Goal: Task Accomplishment & Management: Use online tool/utility

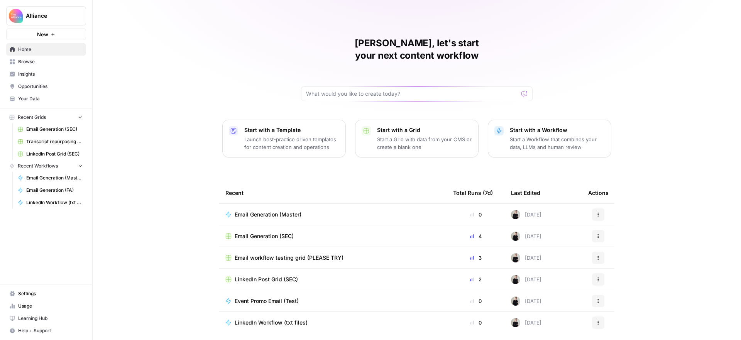
click at [70, 63] on span "Browse" at bounding box center [50, 61] width 64 height 7
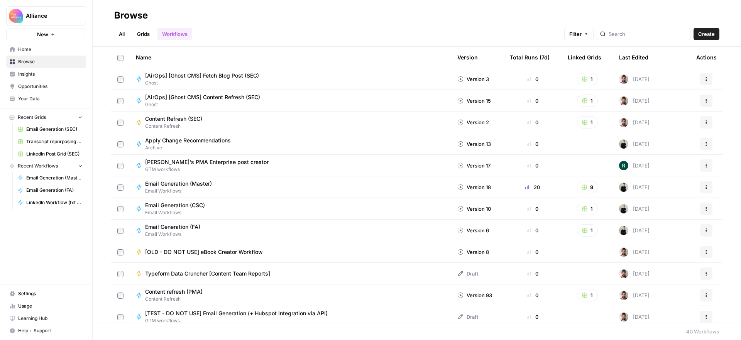
click at [124, 34] on link "All" at bounding box center [121, 34] width 15 height 12
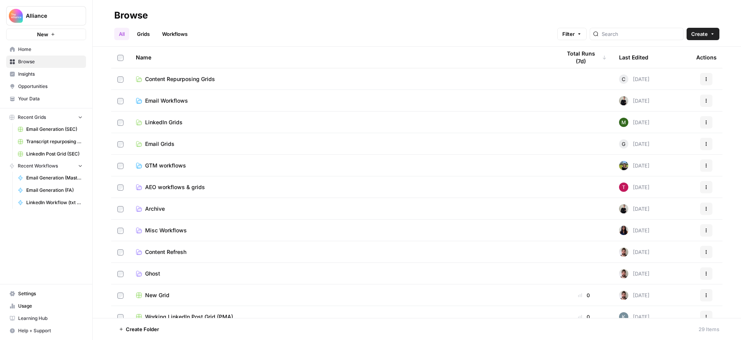
click at [175, 183] on span "AEO workflows & grids" at bounding box center [175, 187] width 60 height 8
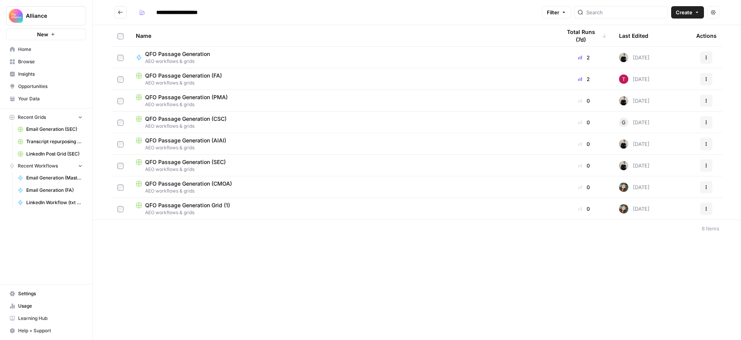
click at [204, 115] on span "QFO Passage Generation (CSC)" at bounding box center [185, 119] width 81 height 8
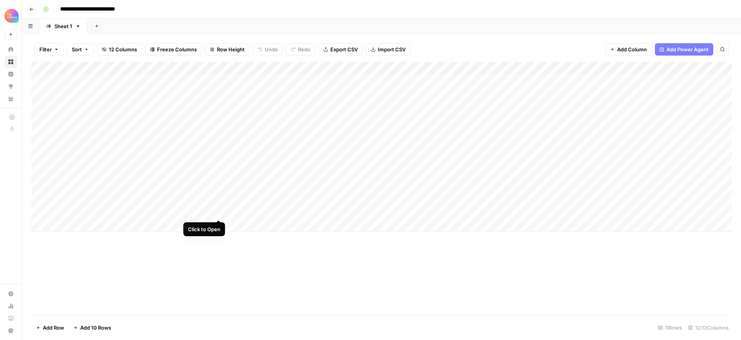
click at [216, 211] on div "Add Column" at bounding box center [381, 147] width 700 height 170
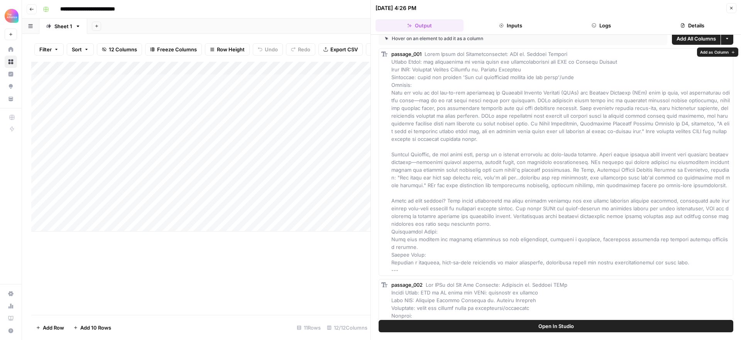
scroll to position [9, 0]
click at [584, 326] on button "Open In Studio" at bounding box center [555, 326] width 354 height 12
click at [731, 7] on icon "button" at bounding box center [731, 8] width 5 height 5
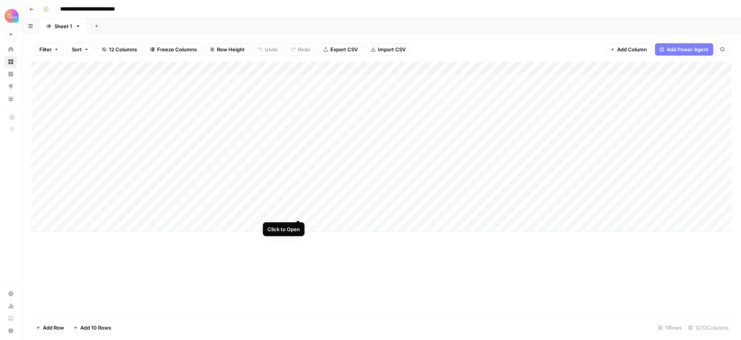
click at [299, 211] on div "Add Column" at bounding box center [381, 147] width 700 height 170
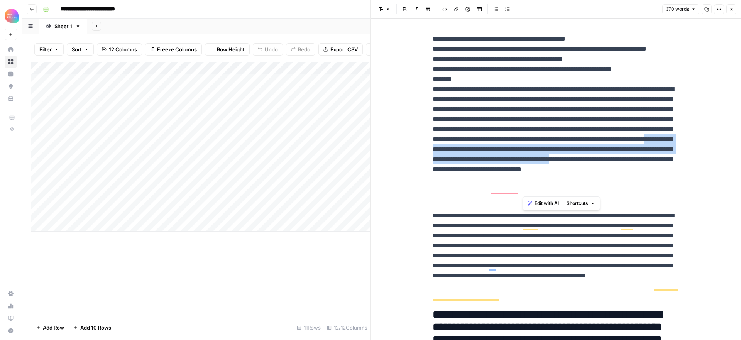
drag, startPoint x: 523, startPoint y: 169, endPoint x: 532, endPoint y: 181, distance: 14.8
click at [534, 185] on p "**********" at bounding box center [555, 119] width 247 height 170
drag, startPoint x: 537, startPoint y: 174, endPoint x: 491, endPoint y: 164, distance: 46.4
click at [537, 174] on p "**********" at bounding box center [555, 119] width 247 height 170
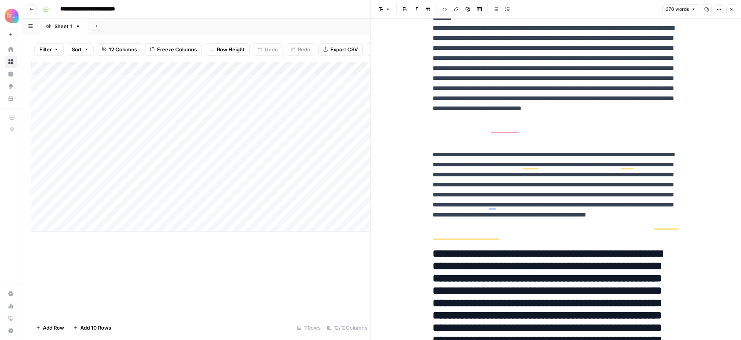
scroll to position [49, 0]
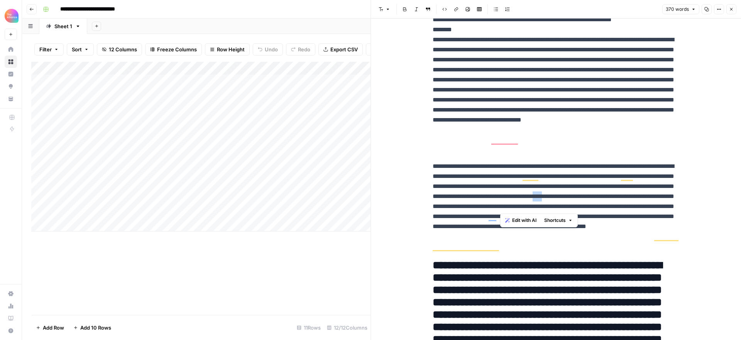
drag, startPoint x: 504, startPoint y: 207, endPoint x: 517, endPoint y: 206, distance: 12.8
click at [517, 206] on p "**********" at bounding box center [555, 206] width 247 height 90
click at [558, 196] on p "**********" at bounding box center [555, 206] width 247 height 90
click at [730, 7] on icon "button" at bounding box center [731, 9] width 5 height 5
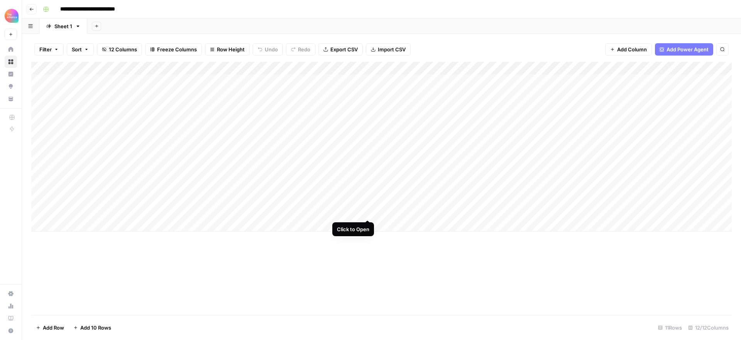
click at [368, 211] on div "Add Column" at bounding box center [381, 147] width 700 height 170
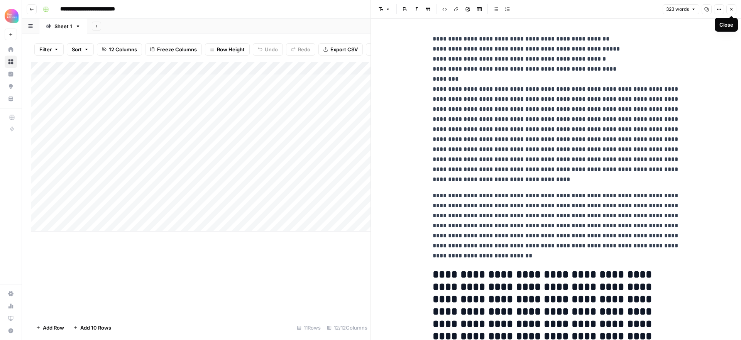
click at [730, 9] on icon "button" at bounding box center [731, 9] width 5 height 5
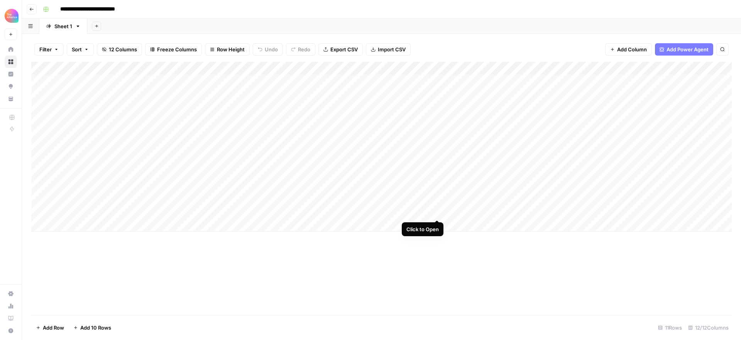
click at [436, 211] on div "Add Column" at bounding box center [381, 147] width 700 height 170
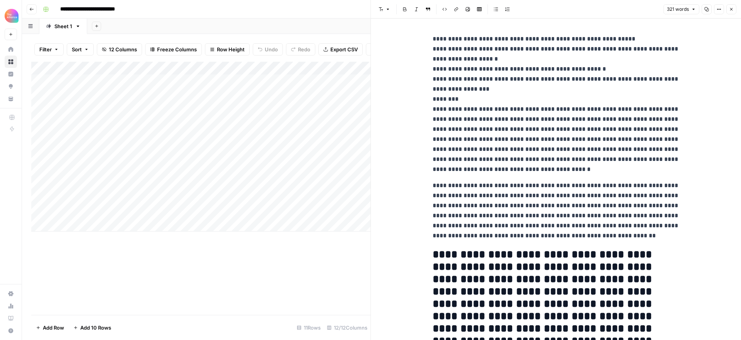
click at [730, 7] on icon "button" at bounding box center [731, 9] width 5 height 5
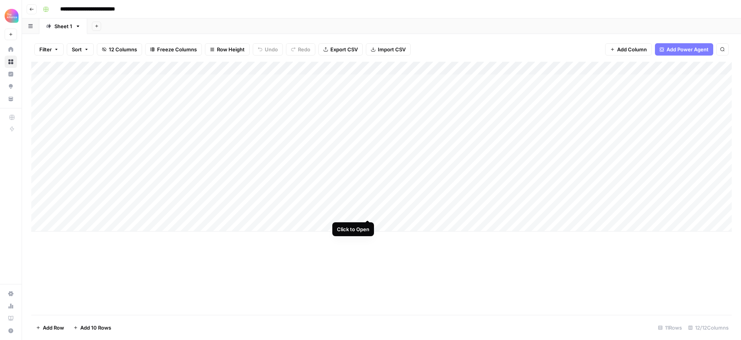
click at [367, 212] on div "Add Column" at bounding box center [381, 147] width 700 height 170
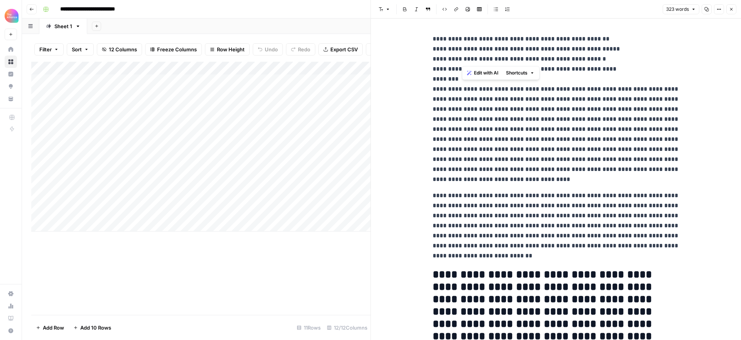
drag, startPoint x: 543, startPoint y: 59, endPoint x: 462, endPoint y: 60, distance: 80.6
click at [462, 60] on p "**********" at bounding box center [555, 109] width 247 height 150
click at [732, 9] on icon "button" at bounding box center [731, 9] width 5 height 5
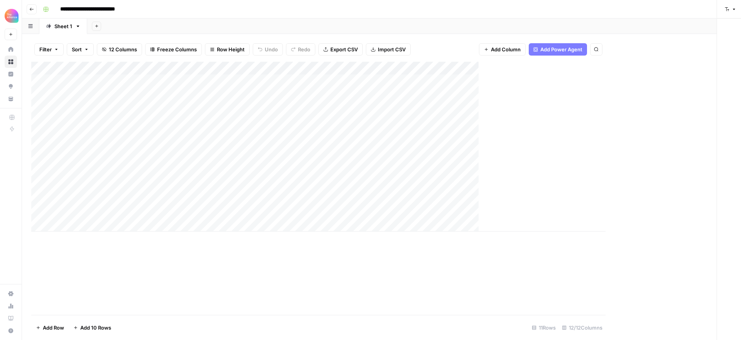
click at [295, 210] on div "Add Column" at bounding box center [318, 147] width 574 height 170
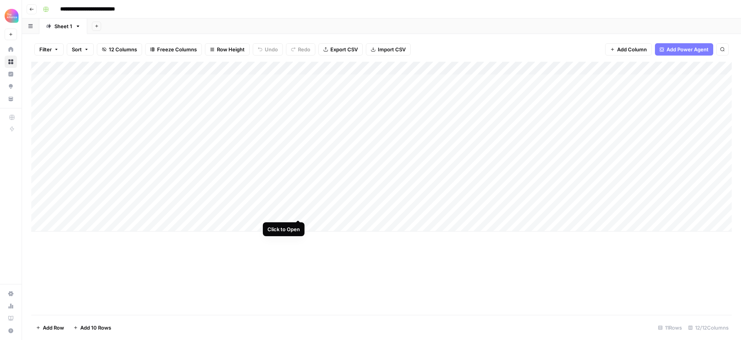
click at [298, 211] on div "Add Column" at bounding box center [381, 147] width 700 height 170
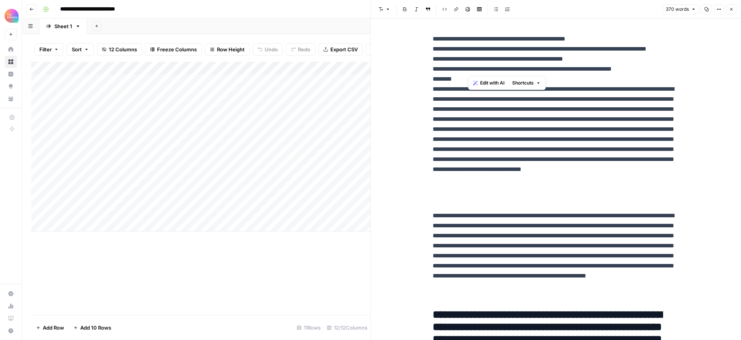
drag, startPoint x: 610, startPoint y: 70, endPoint x: 466, endPoint y: 68, distance: 144.3
click at [466, 68] on p "**********" at bounding box center [555, 119] width 247 height 170
click at [731, 7] on icon "button" at bounding box center [731, 9] width 5 height 5
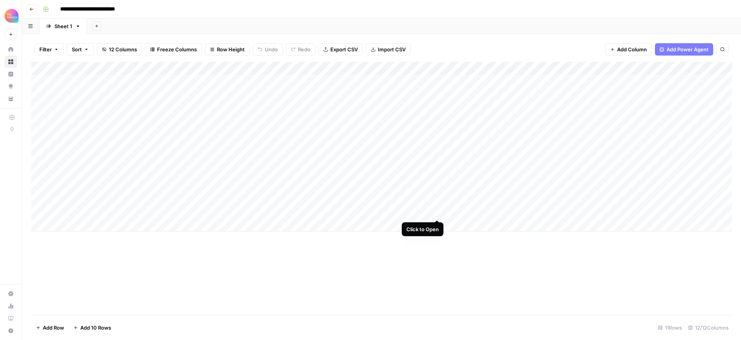
click at [435, 211] on div "Add Column" at bounding box center [381, 147] width 700 height 170
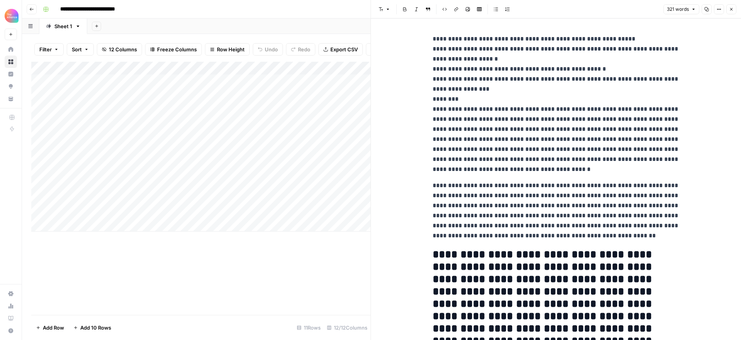
click at [623, 71] on p "**********" at bounding box center [555, 104] width 247 height 140
click at [732, 8] on icon "button" at bounding box center [731, 9] width 3 height 3
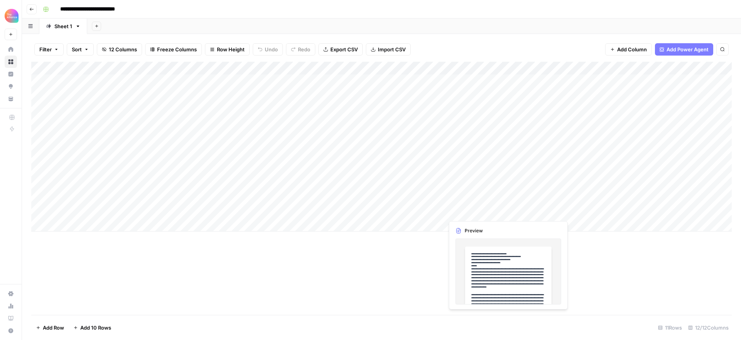
scroll to position [0, 0]
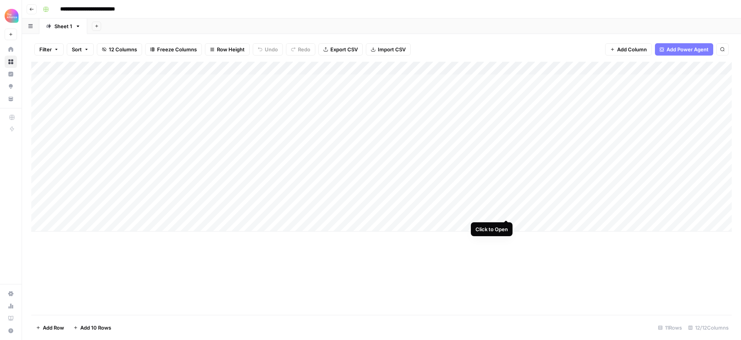
click at [505, 211] on div "Add Column" at bounding box center [381, 147] width 700 height 170
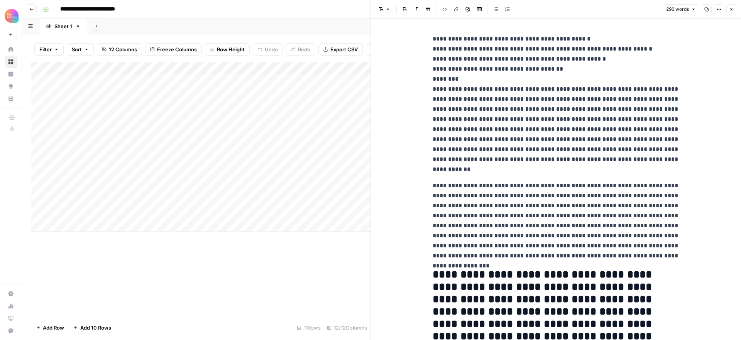
scroll to position [4, 0]
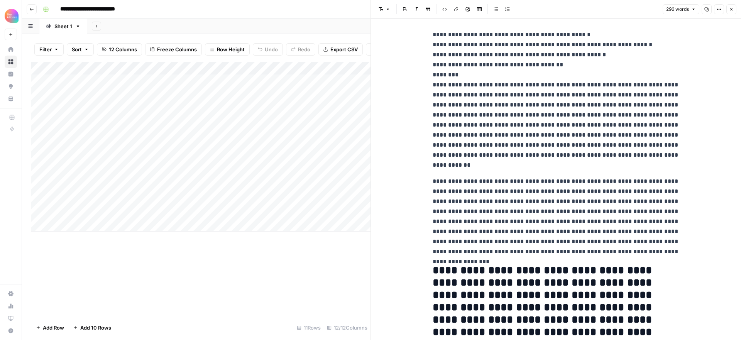
click at [735, 9] on button "Close" at bounding box center [731, 9] width 10 height 10
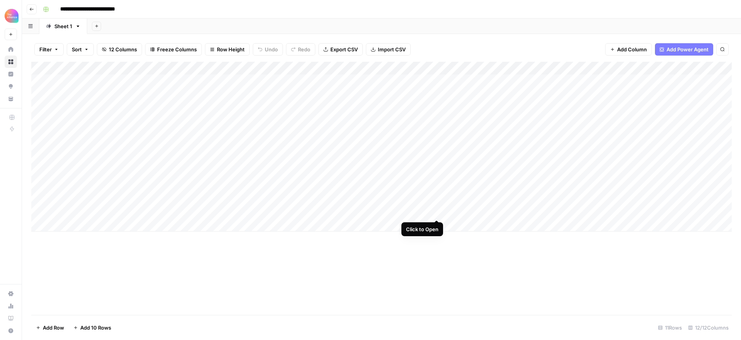
click at [436, 211] on div "Add Column" at bounding box center [381, 147] width 700 height 170
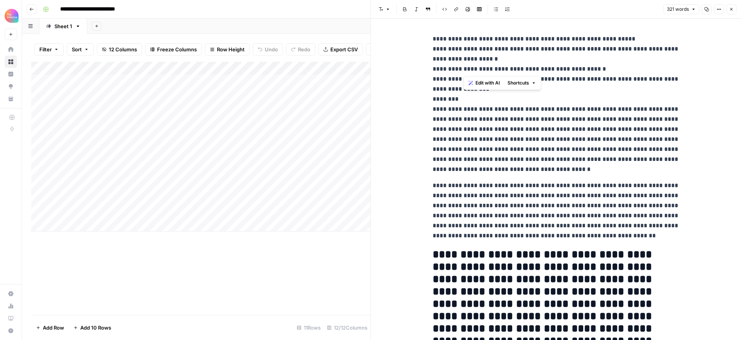
drag, startPoint x: 612, startPoint y: 68, endPoint x: 463, endPoint y: 69, distance: 149.3
click at [463, 69] on p "**********" at bounding box center [555, 104] width 247 height 140
click at [576, 105] on p "**********" at bounding box center [555, 104] width 247 height 140
click at [730, 8] on icon "button" at bounding box center [731, 9] width 3 height 3
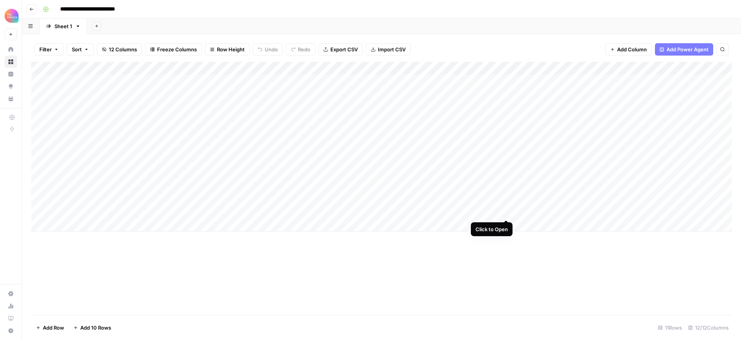
click at [505, 210] on div "Add Column" at bounding box center [381, 147] width 700 height 170
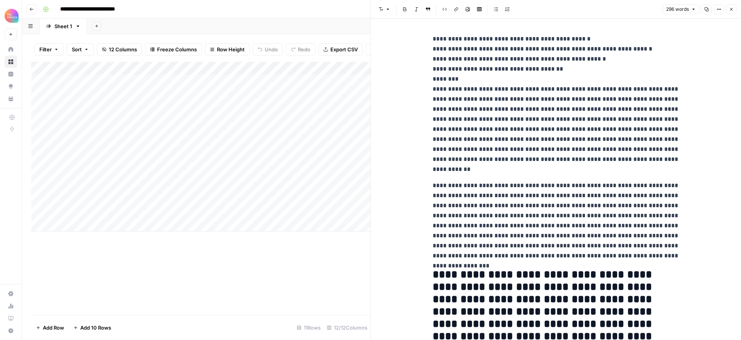
click at [731, 11] on icon "button" at bounding box center [731, 9] width 5 height 5
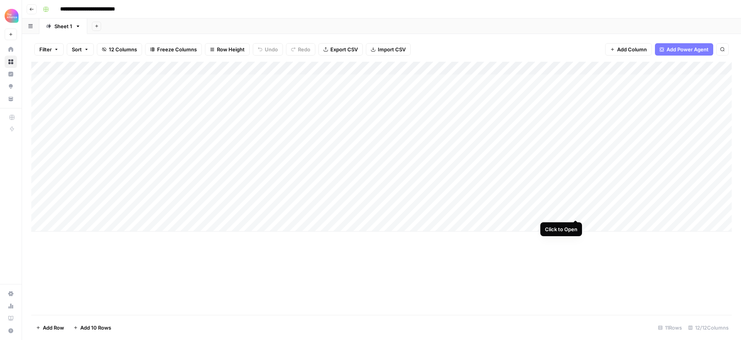
click at [575, 210] on div "Add Column" at bounding box center [381, 147] width 700 height 170
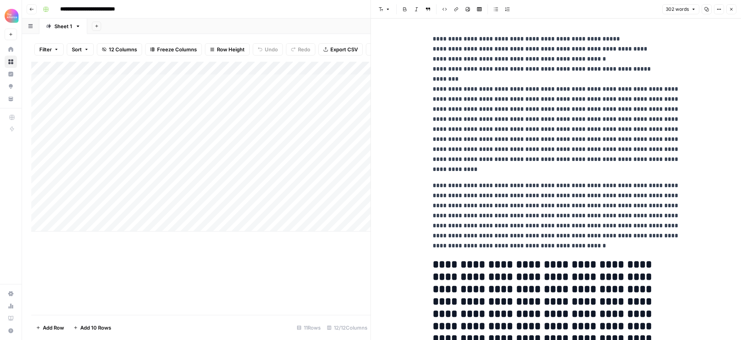
click at [733, 9] on button "Close" at bounding box center [731, 9] width 10 height 10
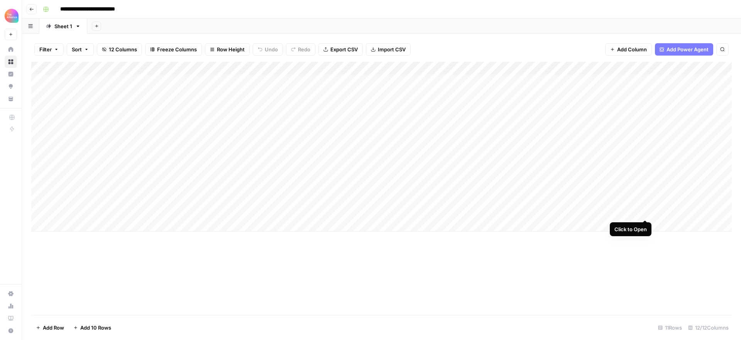
click at [645, 211] on div "Add Column" at bounding box center [381, 147] width 700 height 170
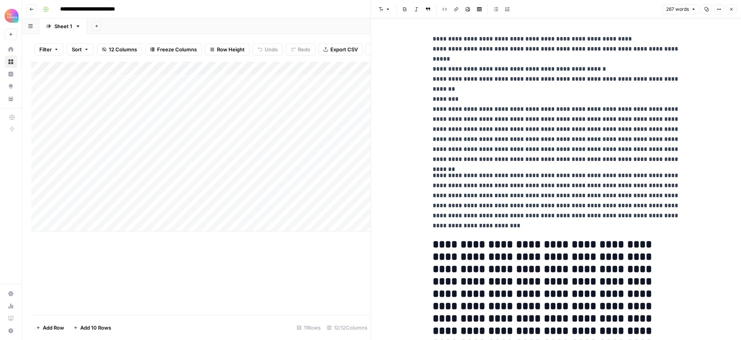
click at [730, 8] on icon "button" at bounding box center [731, 9] width 3 height 3
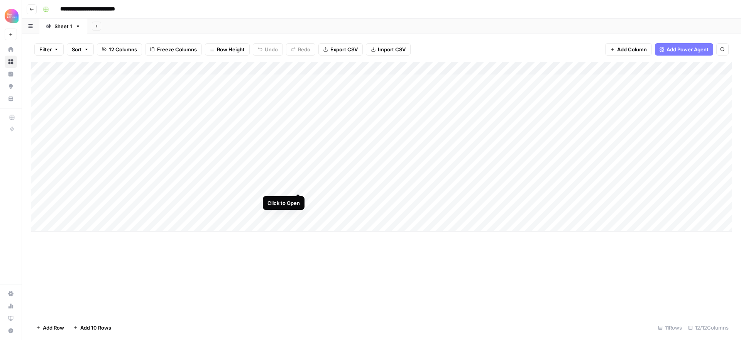
click at [298, 185] on div "Add Column" at bounding box center [381, 147] width 700 height 170
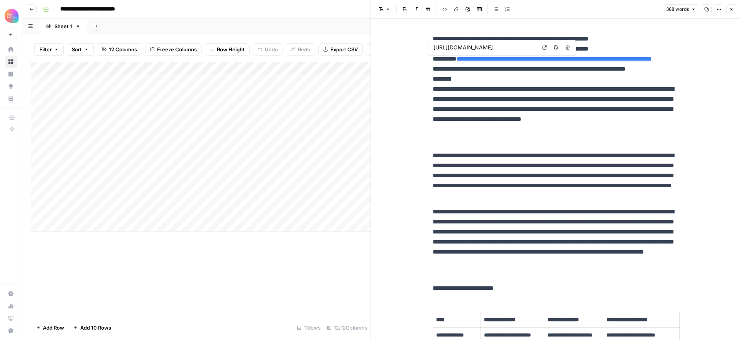
click at [498, 49] on input "https://customersuccesscollective.com/customer-churn-analysis-causes-and-strate…" at bounding box center [484, 48] width 103 height 8
drag, startPoint x: 556, startPoint y: 69, endPoint x: 559, endPoint y: 65, distance: 4.7
click at [557, 68] on p "**********" at bounding box center [555, 89] width 247 height 110
click at [562, 60] on link "**********" at bounding box center [553, 59] width 195 height 6
drag, startPoint x: 483, startPoint y: 71, endPoint x: 464, endPoint y: 61, distance: 20.7
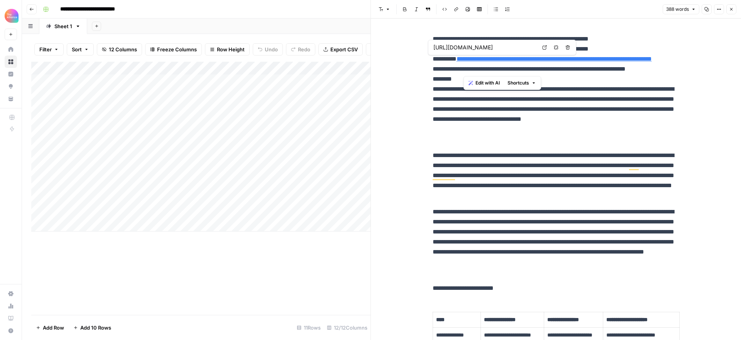
click at [464, 61] on p "**********" at bounding box center [555, 89] width 247 height 110
copy link "**********"
click at [733, 9] on span "Close" at bounding box center [733, 9] width 0 height 0
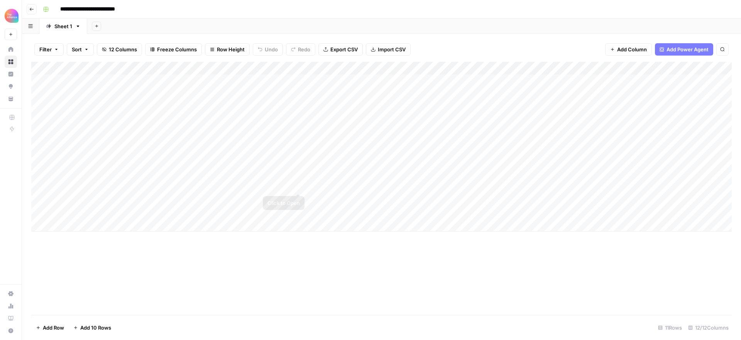
click at [296, 184] on div "Add Column" at bounding box center [381, 147] width 700 height 170
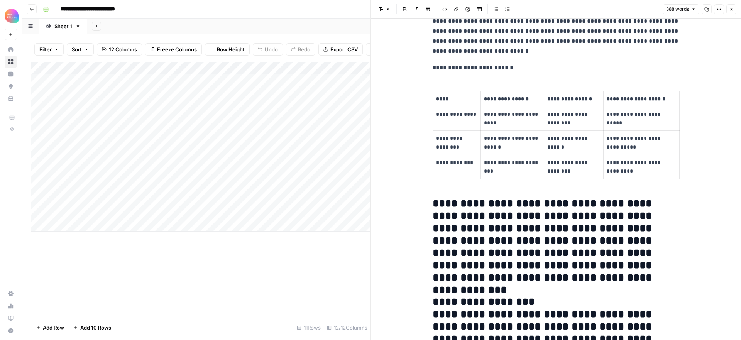
scroll to position [223, 0]
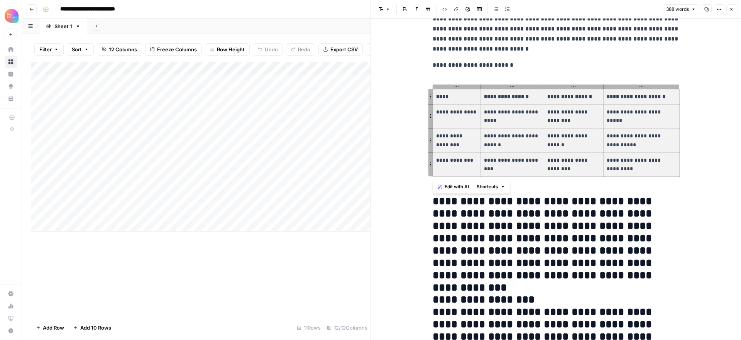
drag, startPoint x: 508, startPoint y: 103, endPoint x: 474, endPoint y: 95, distance: 34.5
click at [474, 95] on tbody "**********" at bounding box center [555, 133] width 246 height 88
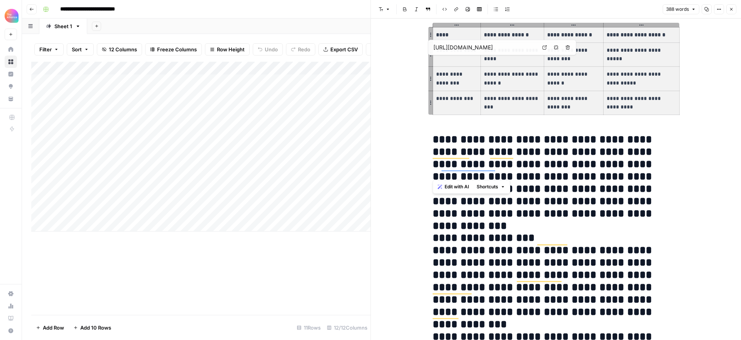
scroll to position [338, 0]
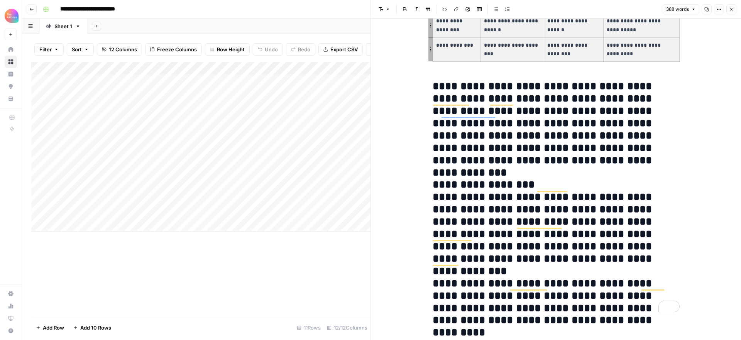
click at [731, 8] on icon "button" at bounding box center [731, 9] width 5 height 5
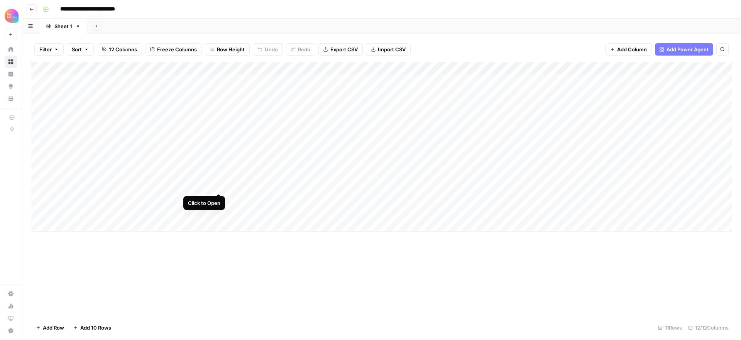
click at [219, 186] on div "Add Column" at bounding box center [381, 147] width 700 height 170
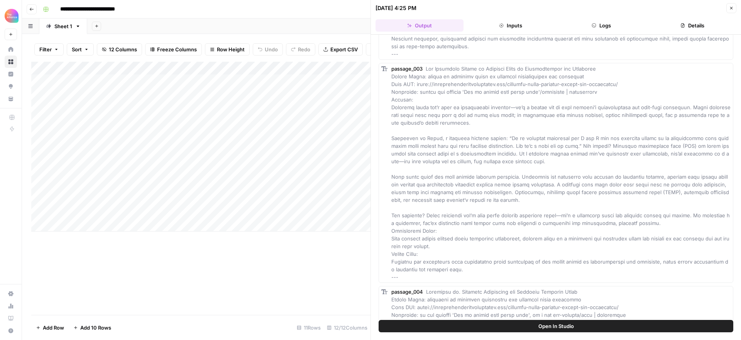
scroll to position [518, 0]
click at [545, 328] on span "Open In Studio" at bounding box center [555, 326] width 35 height 8
click at [31, 9] on icon "button" at bounding box center [31, 9] width 5 height 5
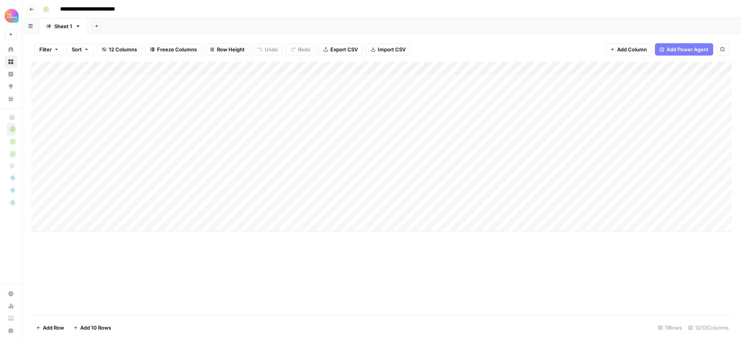
click at [32, 10] on icon "button" at bounding box center [31, 9] width 5 height 5
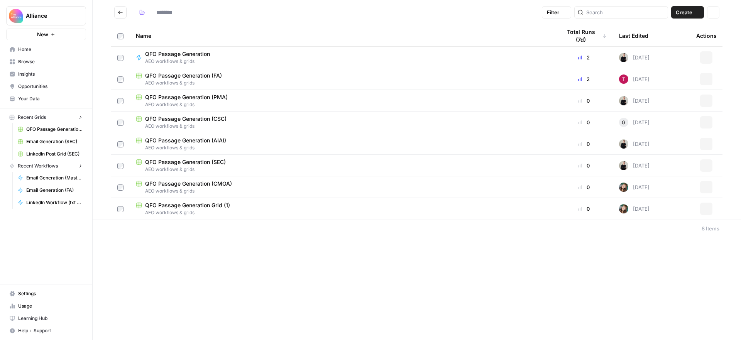
type input "**********"
click at [118, 14] on icon "Go back" at bounding box center [120, 12] width 5 height 5
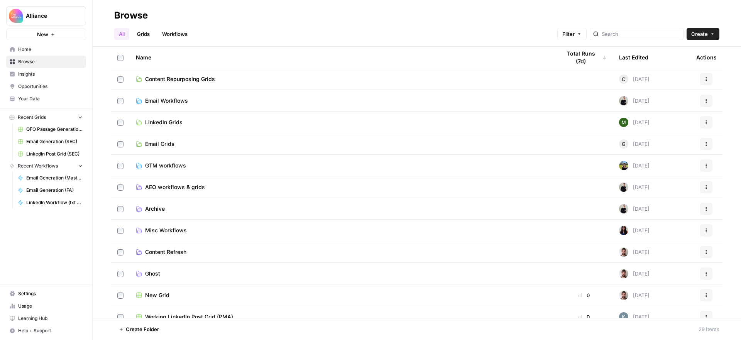
click at [176, 122] on span "LinkedIn Grids" at bounding box center [163, 122] width 37 height 8
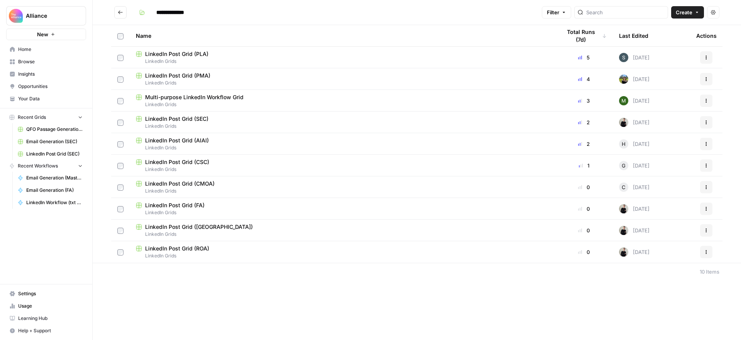
click at [221, 169] on span "LinkedIn Grids" at bounding box center [342, 169] width 413 height 7
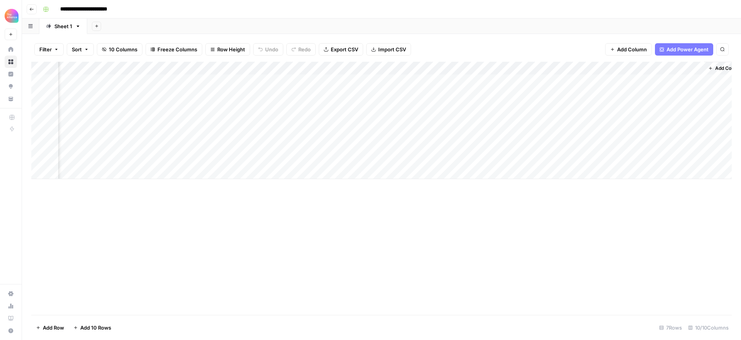
scroll to position [0, 278]
click at [680, 93] on div "Add Column" at bounding box center [381, 120] width 700 height 117
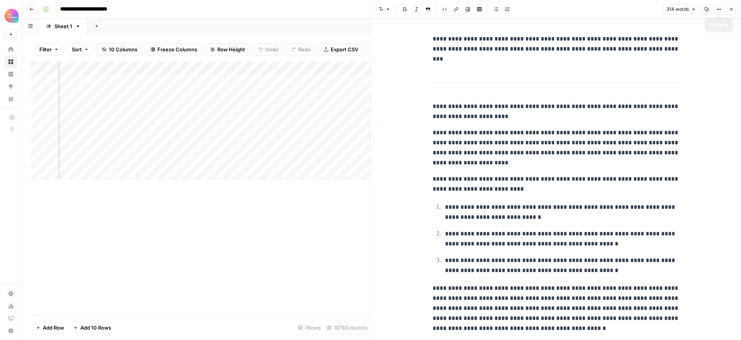
click at [731, 9] on icon "button" at bounding box center [731, 9] width 3 height 3
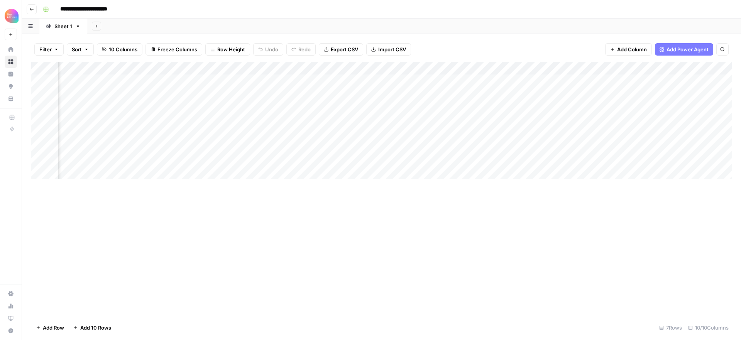
scroll to position [0, 51]
click at [166, 94] on div "Add Column" at bounding box center [381, 120] width 700 height 117
click at [173, 94] on div "Add Column" at bounding box center [381, 120] width 700 height 117
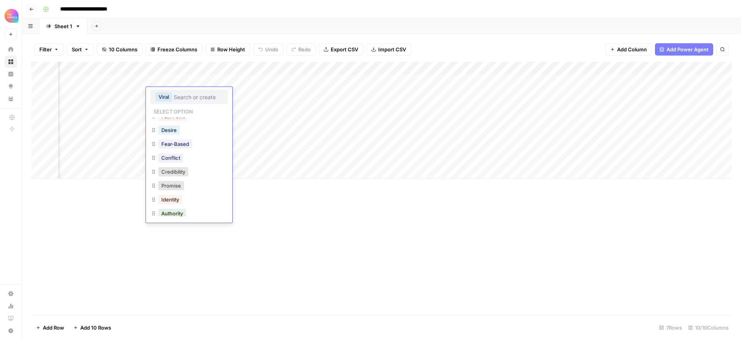
scroll to position [137, 0]
click at [177, 181] on button "Authority" at bounding box center [172, 180] width 28 height 9
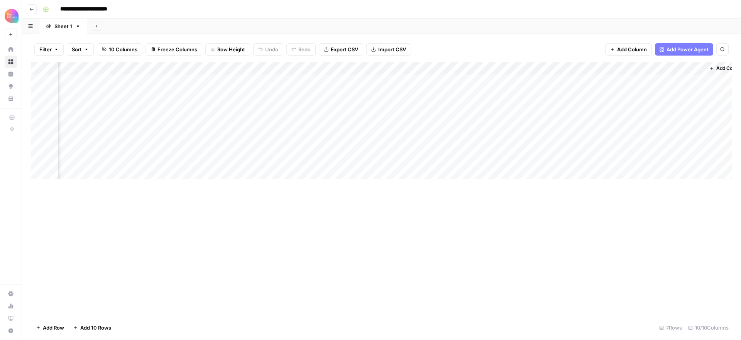
scroll to position [0, 269]
click at [552, 93] on div "Add Column" at bounding box center [381, 120] width 700 height 117
click at [689, 93] on div "Add Column" at bounding box center [381, 120] width 700 height 117
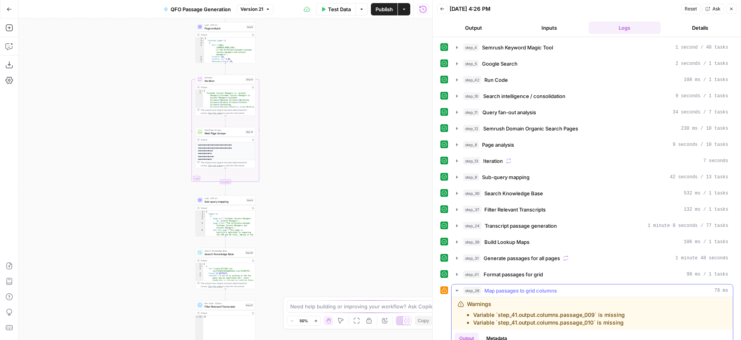
click at [457, 291] on icon "button" at bounding box center [457, 290] width 6 height 6
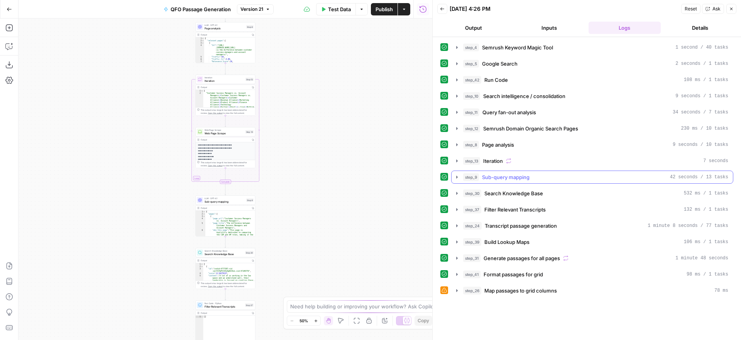
click at [457, 176] on icon "button" at bounding box center [457, 177] width 6 height 6
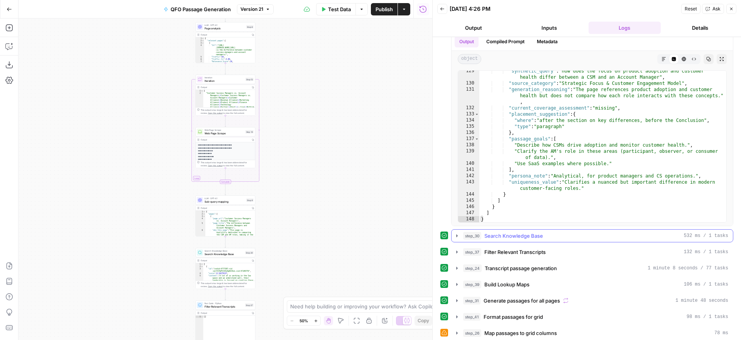
scroll to position [154, 0]
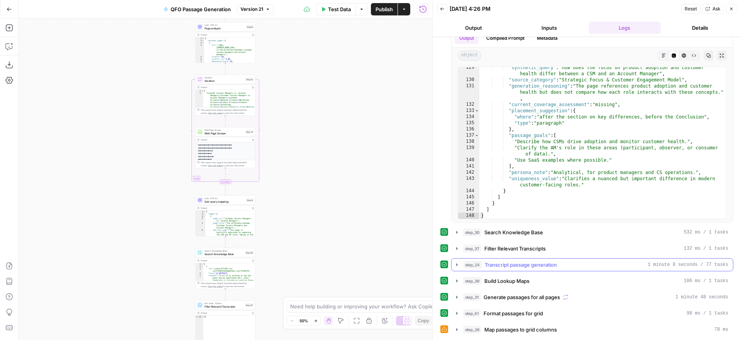
click at [456, 265] on icon "button" at bounding box center [457, 264] width 2 height 3
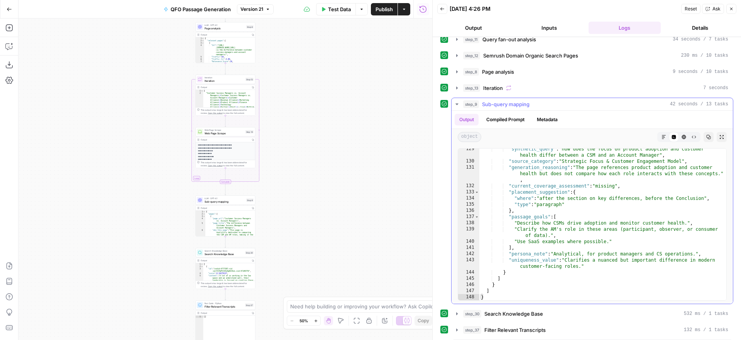
scroll to position [124, 0]
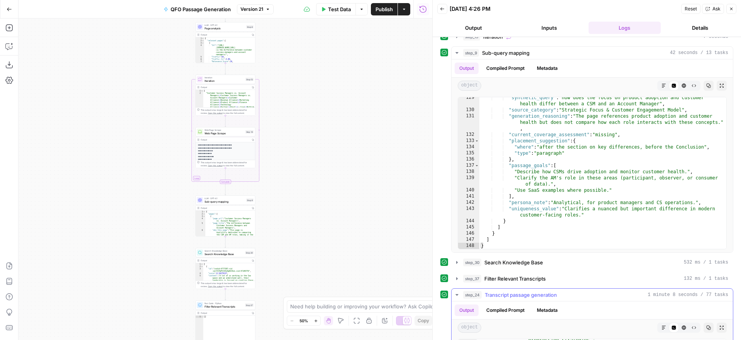
drag, startPoint x: 458, startPoint y: 294, endPoint x: 478, endPoint y: 275, distance: 27.3
click at [458, 294] on icon "button" at bounding box center [457, 295] width 6 height 6
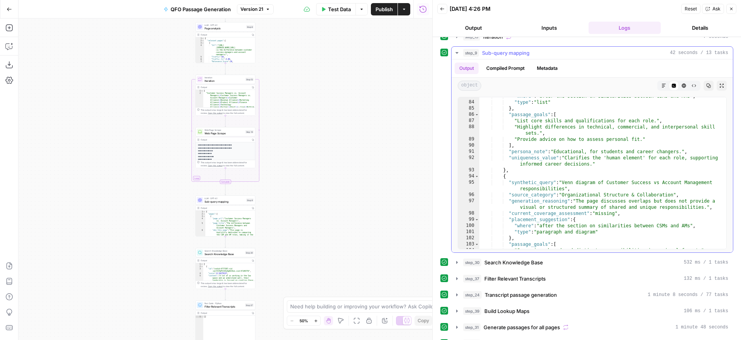
scroll to position [0, 0]
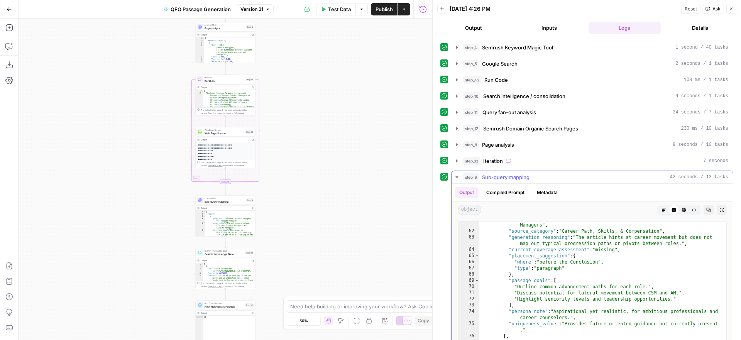
click at [457, 178] on icon "button" at bounding box center [457, 177] width 6 height 6
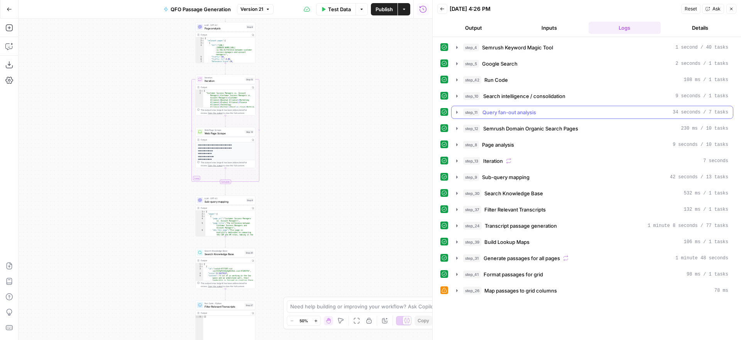
click at [456, 111] on icon "button" at bounding box center [457, 112] width 2 height 3
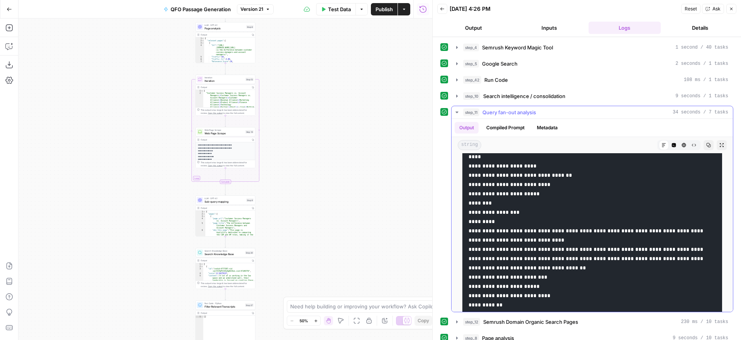
scroll to position [489, 0]
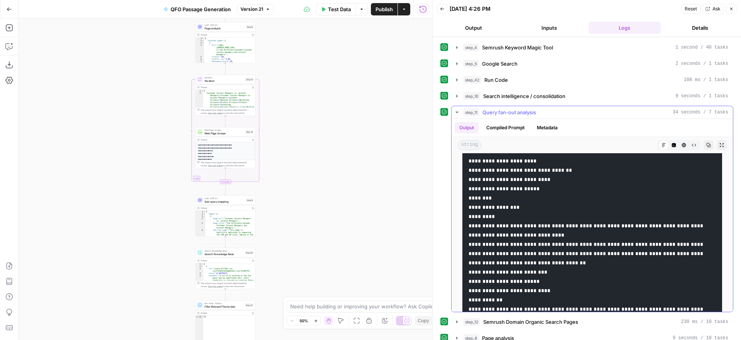
click at [722, 145] on icon "button" at bounding box center [721, 145] width 5 height 5
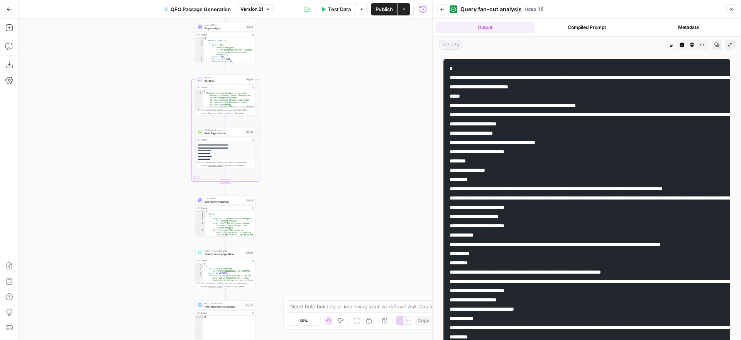
scroll to position [52, 0]
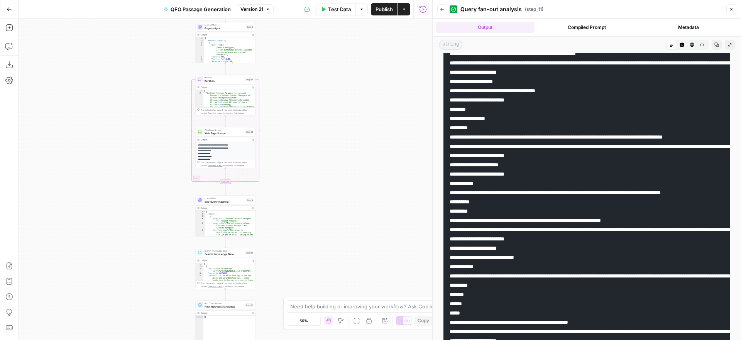
drag, startPoint x: 538, startPoint y: 192, endPoint x: 488, endPoint y: 190, distance: 49.8
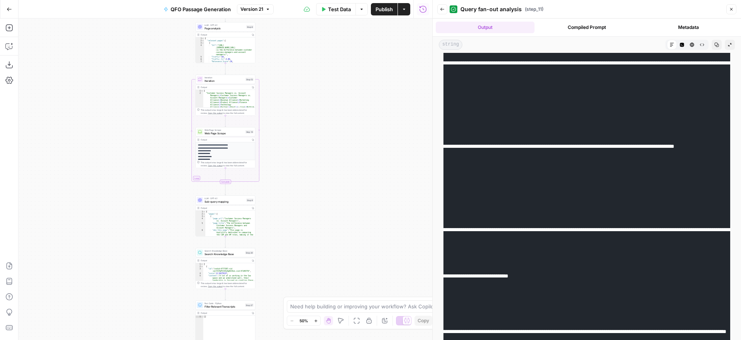
scroll to position [0, 0]
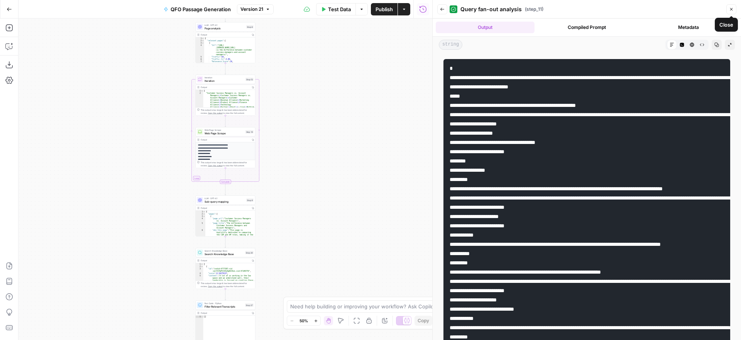
click at [731, 10] on icon "button" at bounding box center [731, 9] width 5 height 5
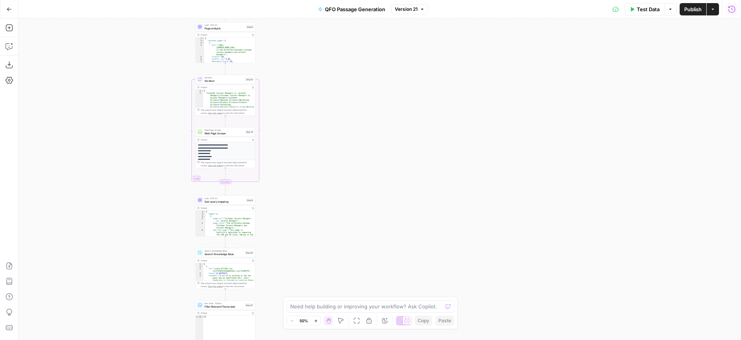
click at [731, 9] on icon "button" at bounding box center [731, 8] width 7 height 7
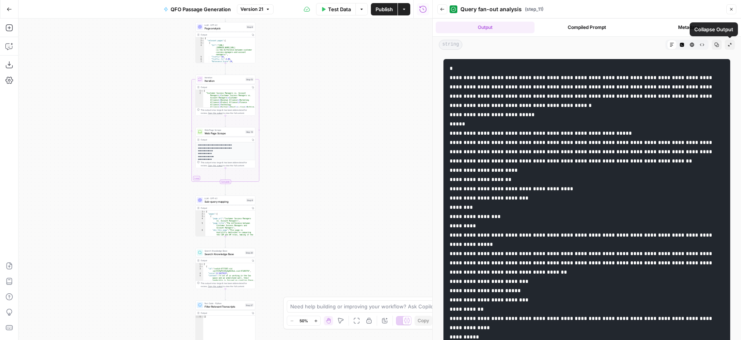
click at [730, 46] on icon "button" at bounding box center [729, 44] width 5 height 5
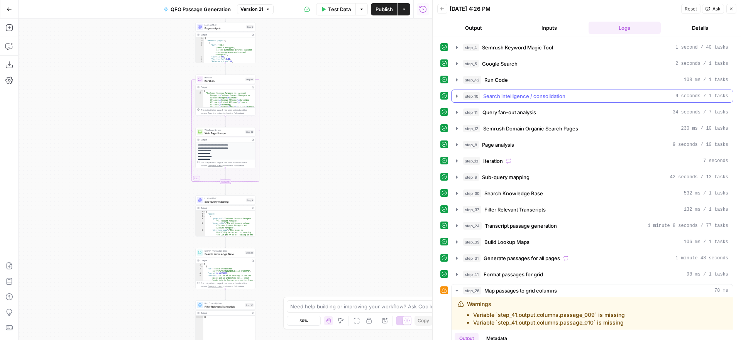
click at [457, 96] on icon "button" at bounding box center [457, 96] width 6 height 6
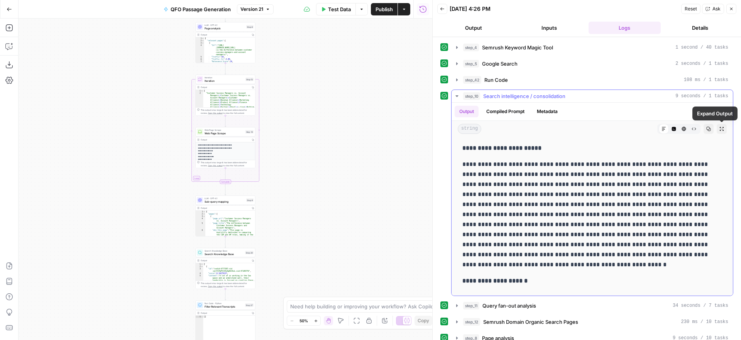
click at [720, 129] on icon "button" at bounding box center [721, 129] width 5 height 5
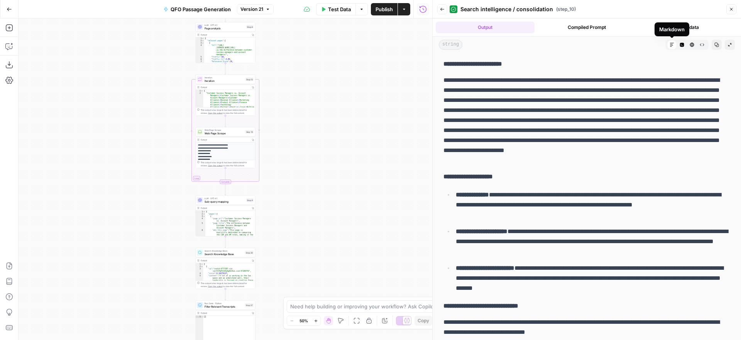
click at [671, 46] on icon at bounding box center [671, 44] width 5 height 5
click at [702, 45] on icon "button" at bounding box center [701, 44] width 5 height 5
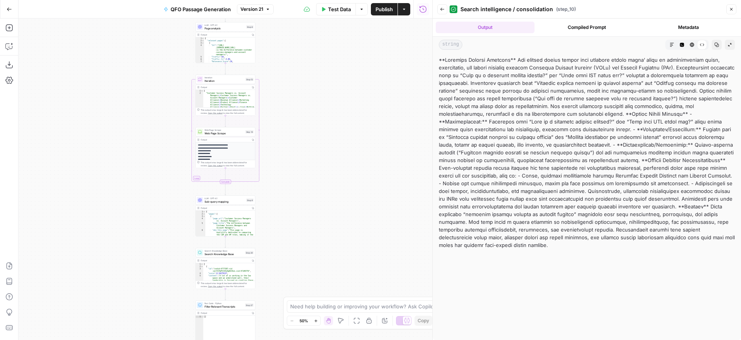
click at [674, 45] on button "Markdown" at bounding box center [672, 45] width 10 height 10
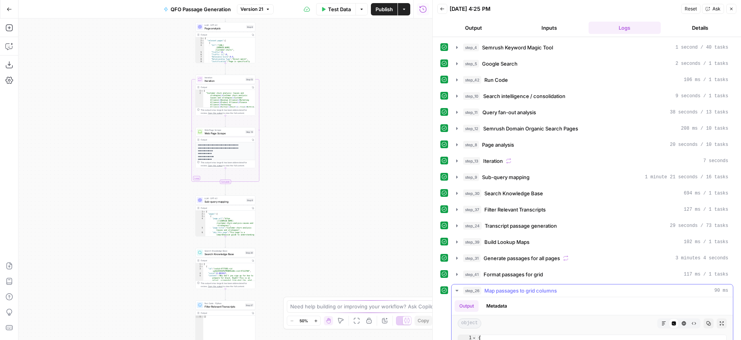
click at [457, 287] on icon "button" at bounding box center [457, 290] width 6 height 6
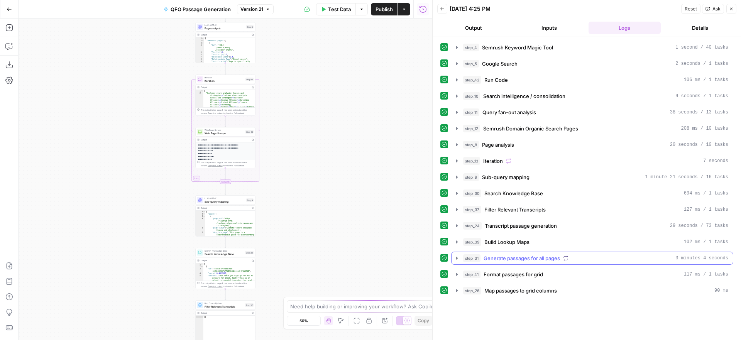
click at [455, 258] on icon "button" at bounding box center [457, 258] width 6 height 6
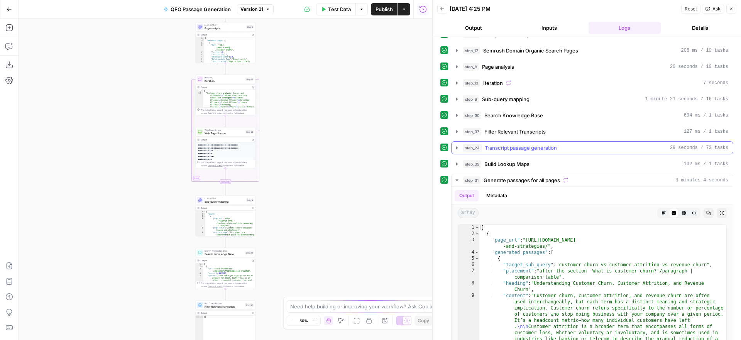
scroll to position [90, 0]
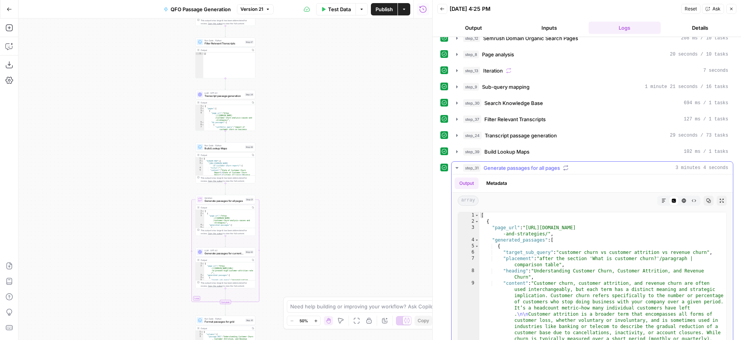
click at [456, 166] on icon "button" at bounding box center [457, 168] width 6 height 6
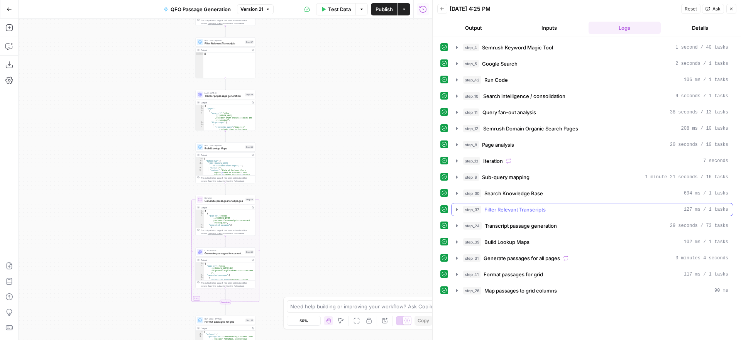
click at [457, 210] on icon "button" at bounding box center [457, 209] width 6 height 6
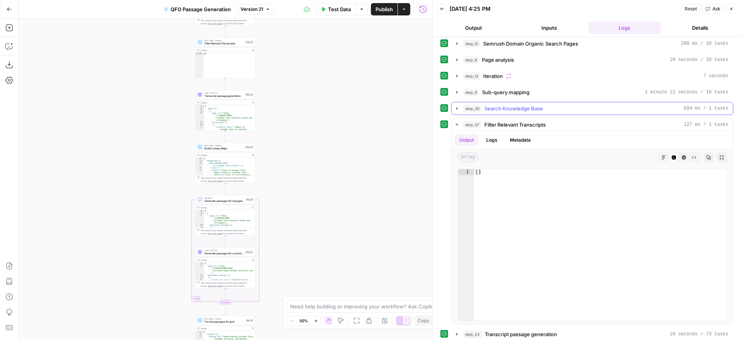
scroll to position [85, 0]
click at [454, 126] on icon "button" at bounding box center [457, 124] width 6 height 6
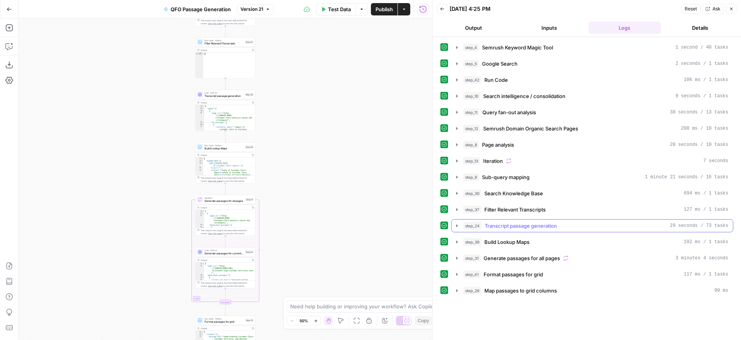
click at [456, 225] on icon "button" at bounding box center [457, 225] width 2 height 3
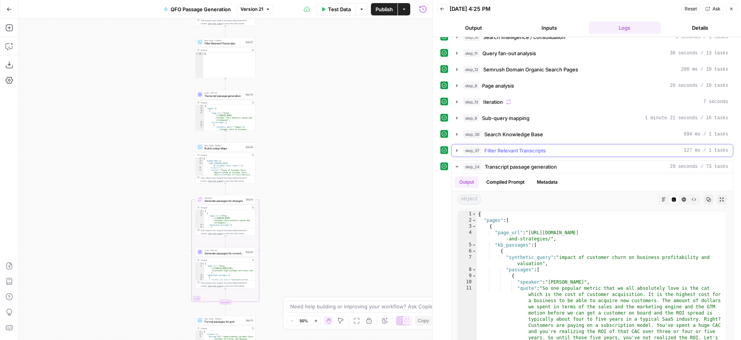
scroll to position [62, 0]
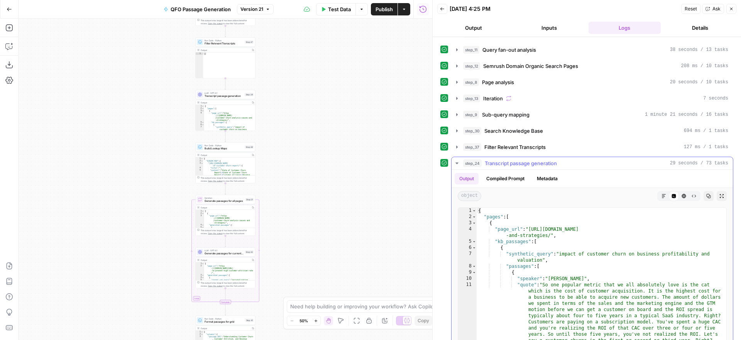
click at [456, 163] on icon "button" at bounding box center [456, 163] width 3 height 2
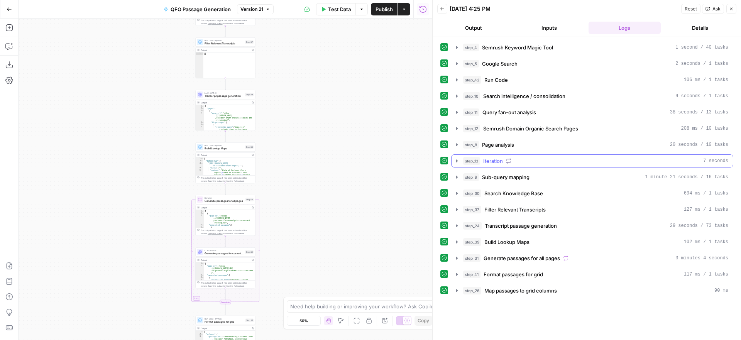
scroll to position [0, 0]
click at [455, 257] on icon "button" at bounding box center [457, 258] width 6 height 6
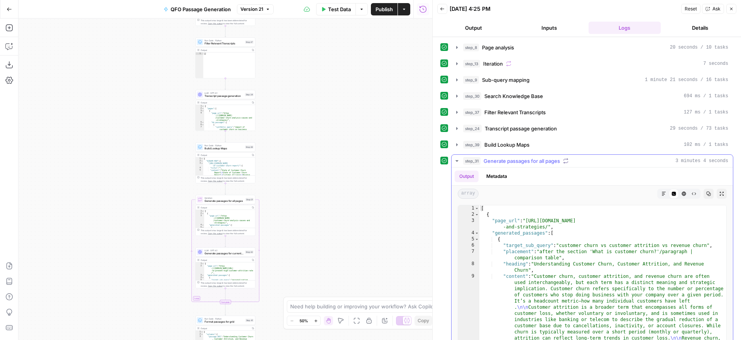
scroll to position [111, 0]
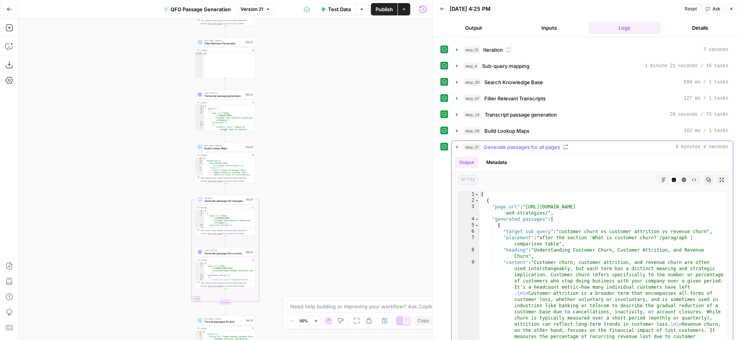
click at [458, 147] on icon "button" at bounding box center [457, 147] width 6 height 6
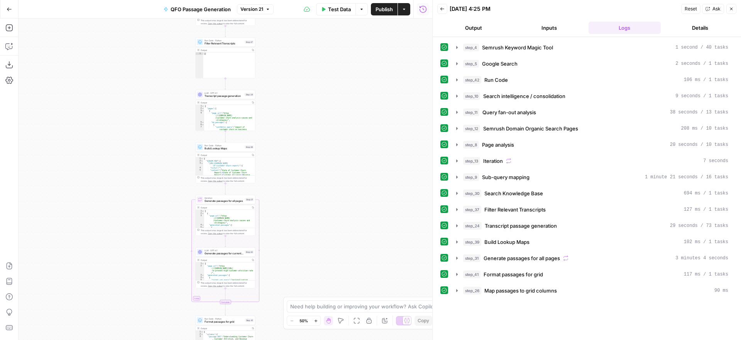
click at [9, 11] on icon "button" at bounding box center [9, 9] width 5 height 5
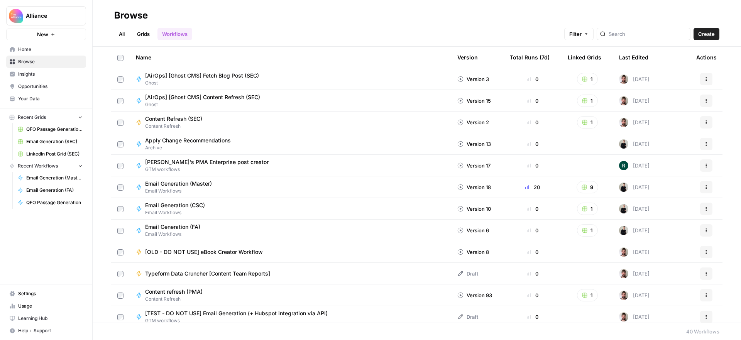
click at [35, 74] on span "Insights" at bounding box center [50, 74] width 64 height 7
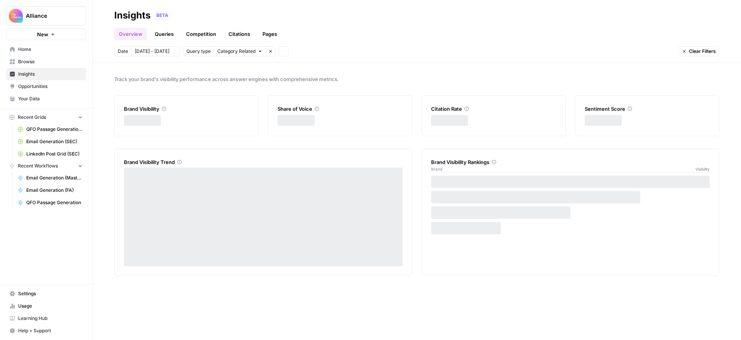
click at [35, 96] on span "Your Data" at bounding box center [50, 98] width 64 height 7
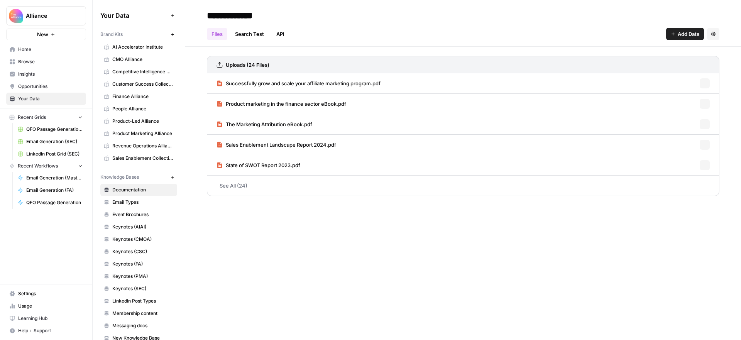
scroll to position [64, 0]
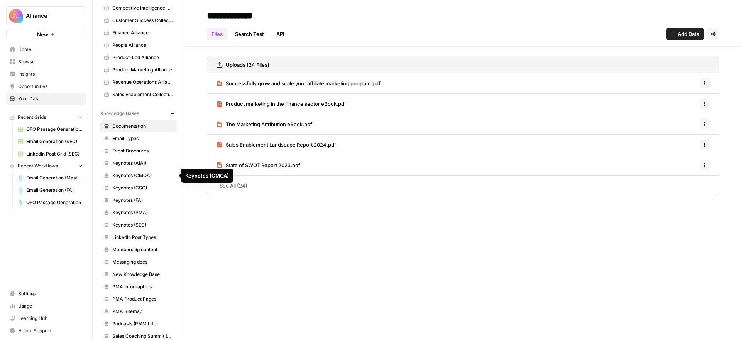
click at [138, 174] on span "Keynotes (CMOA)" at bounding box center [142, 175] width 61 height 7
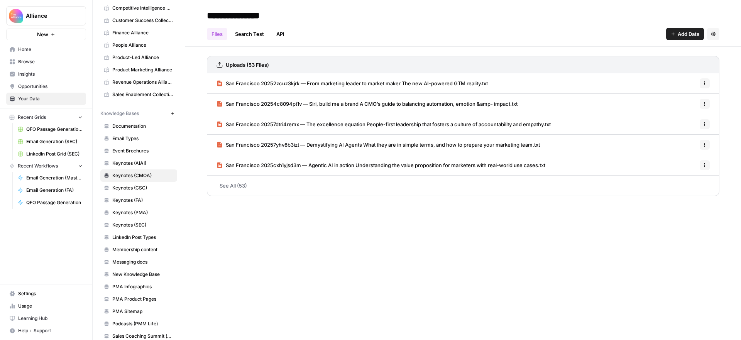
click at [232, 184] on link "See All (53)" at bounding box center [463, 186] width 512 height 20
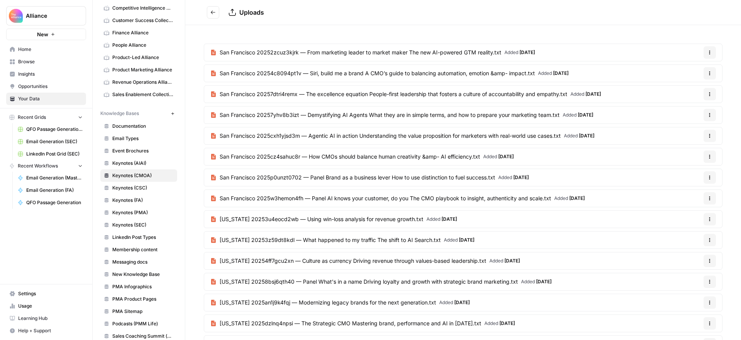
click at [126, 186] on span "Keynotes (CSC)" at bounding box center [142, 187] width 61 height 7
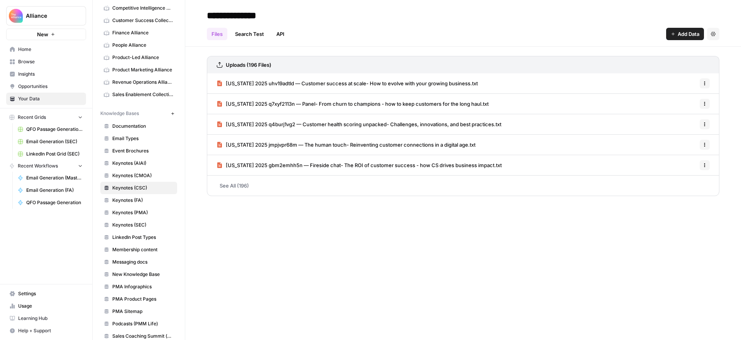
click at [235, 186] on link "See All (196)" at bounding box center [463, 186] width 512 height 20
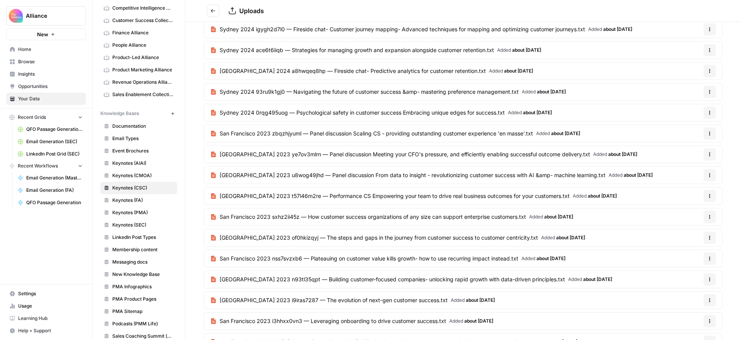
scroll to position [692, 0]
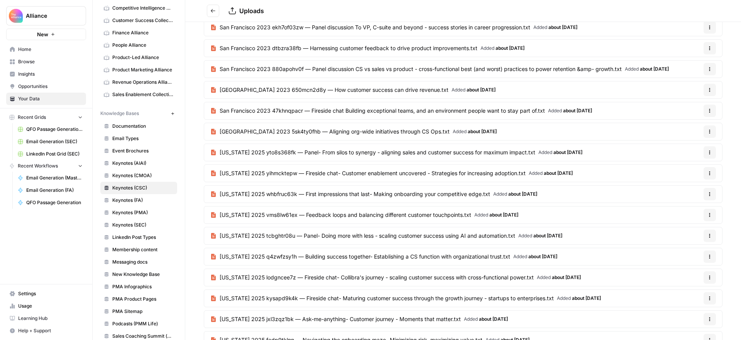
click at [212, 9] on icon "Go back" at bounding box center [213, 10] width 5 height 3
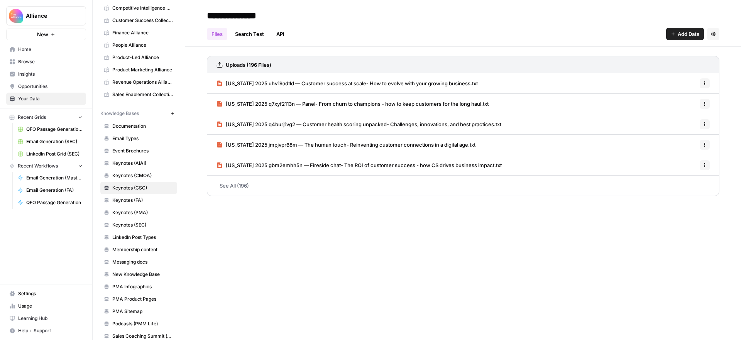
click at [43, 59] on span "Browse" at bounding box center [50, 61] width 64 height 7
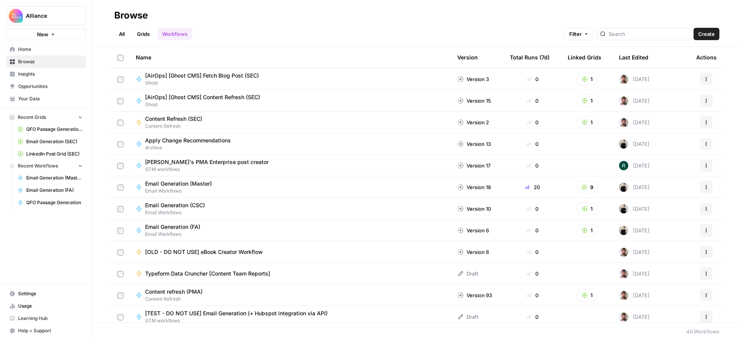
click at [126, 34] on link "All" at bounding box center [121, 34] width 15 height 12
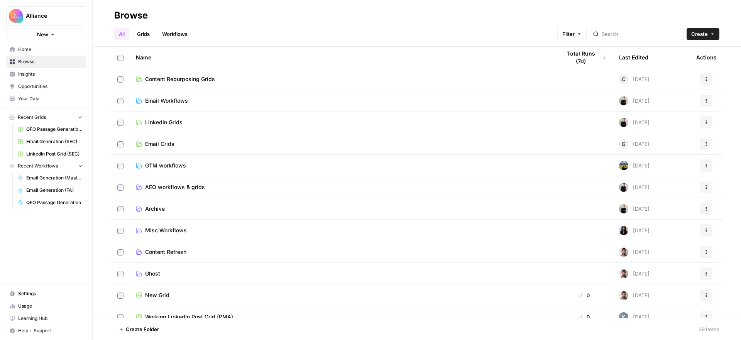
click at [186, 188] on span "AEO workflows & grids" at bounding box center [175, 187] width 60 height 8
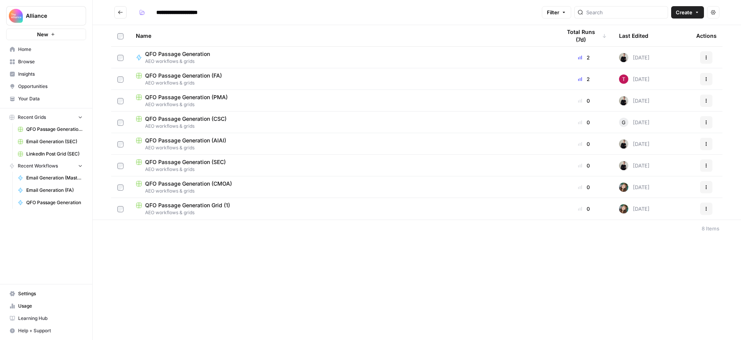
click at [273, 61] on div "QFO Passage Generation AEO workflows & grids" at bounding box center [342, 57] width 413 height 15
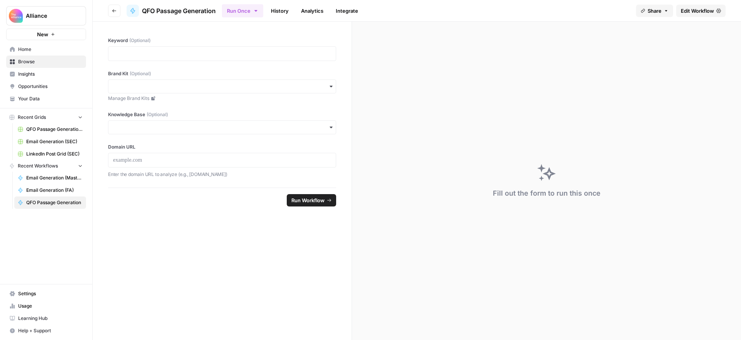
click at [704, 11] on span "Edit Workflow" at bounding box center [696, 11] width 33 height 8
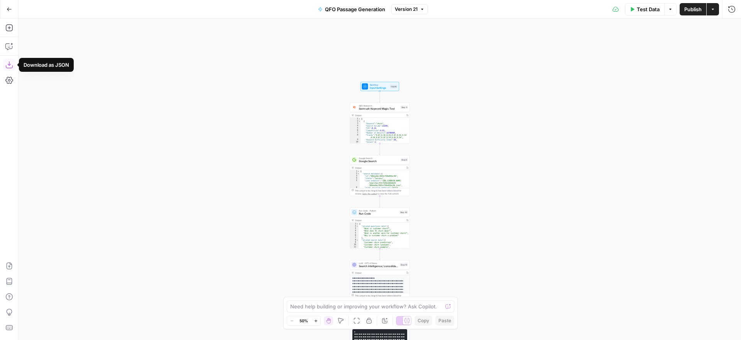
click at [9, 64] on icon "button" at bounding box center [8, 64] width 7 height 7
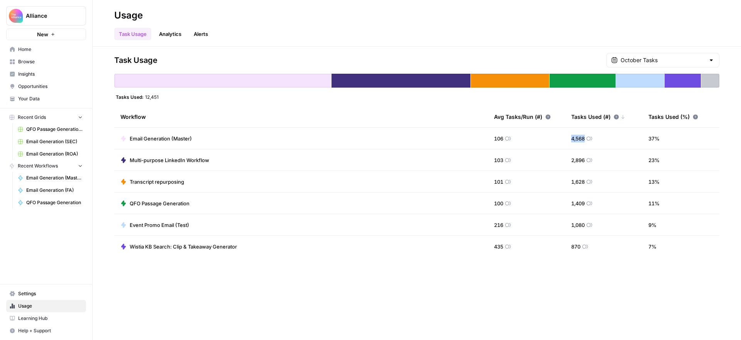
drag, startPoint x: 584, startPoint y: 136, endPoint x: 571, endPoint y: 136, distance: 13.9
click at [571, 136] on span "4,568" at bounding box center [578, 139] width 14 height 8
drag, startPoint x: 503, startPoint y: 203, endPoint x: 474, endPoint y: 202, distance: 29.3
click at [489, 203] on td "100" at bounding box center [526, 202] width 77 height 21
click at [496, 282] on div "Task Usage October Tasks Tasks Used: 12,451 Workflow Avg Tasks/Run (#) Tasks Us…" at bounding box center [417, 193] width 648 height 293
